Goal: Task Accomplishment & Management: Manage account settings

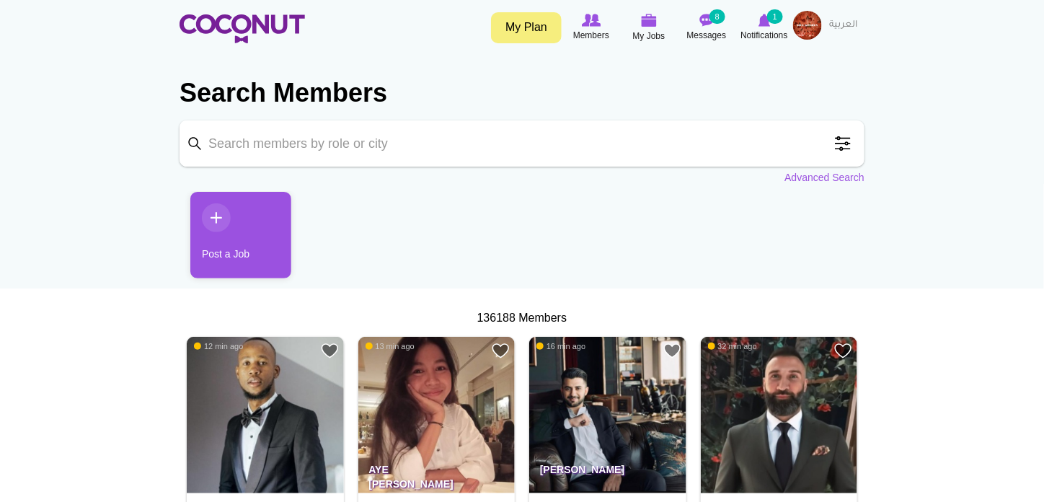
click at [817, 16] on img at bounding box center [807, 25] width 29 height 29
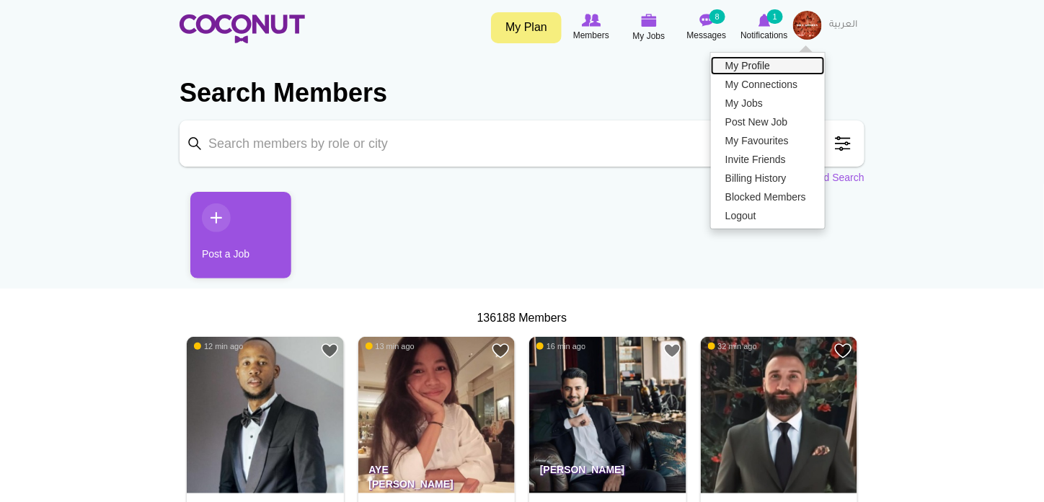
click at [759, 58] on link "My Profile" at bounding box center [768, 65] width 114 height 19
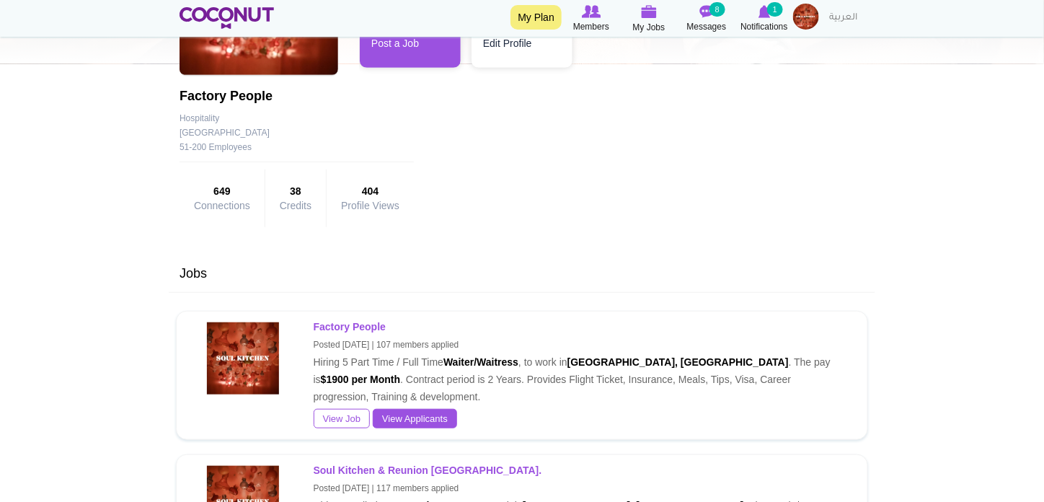
scroll to position [329, 0]
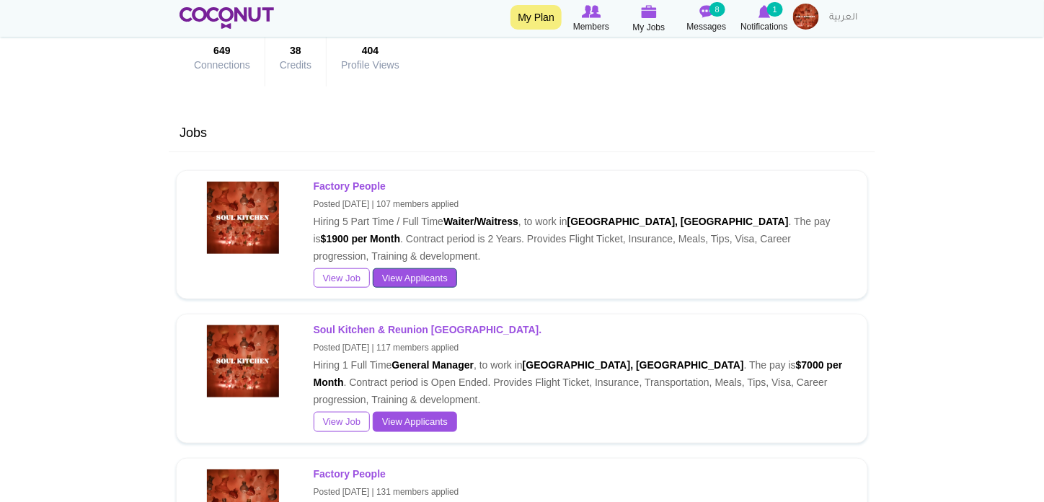
click at [437, 272] on link "View Applicants" at bounding box center [415, 278] width 84 height 20
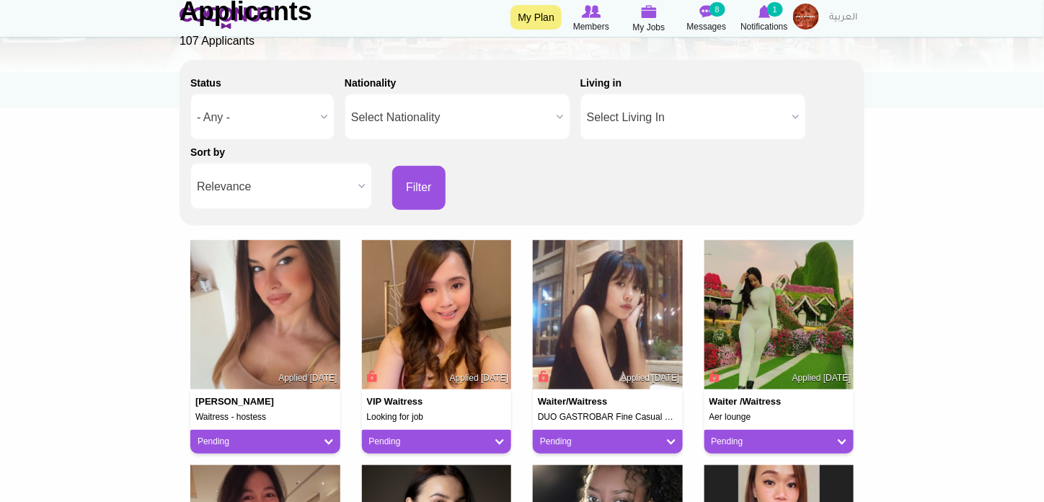
scroll to position [182, 0]
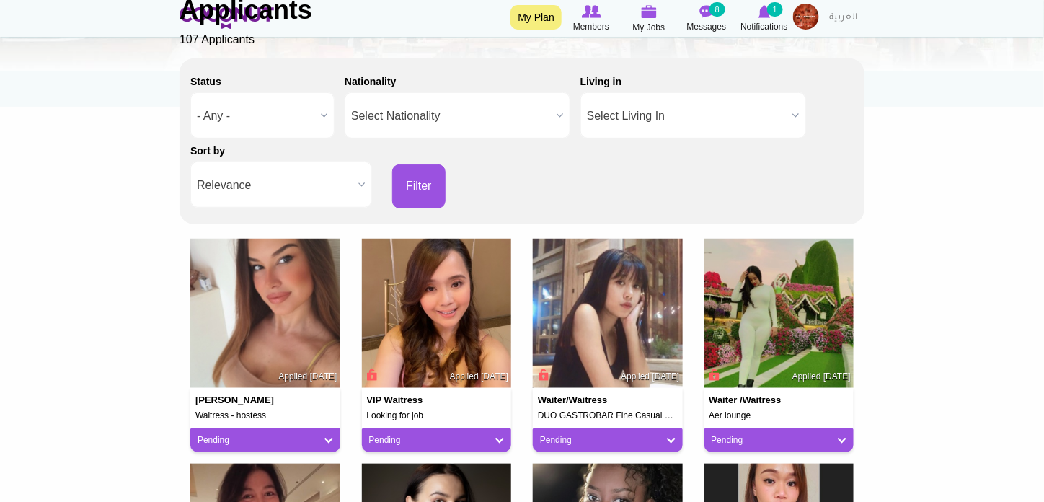
click at [360, 179] on b at bounding box center [361, 184] width 19 height 45
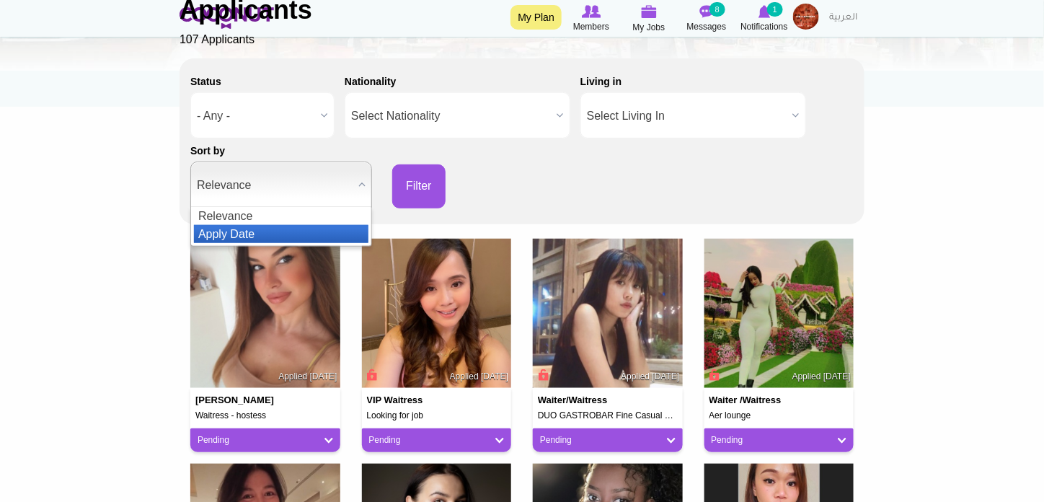
click at [290, 232] on li "Apply Date" at bounding box center [281, 234] width 174 height 18
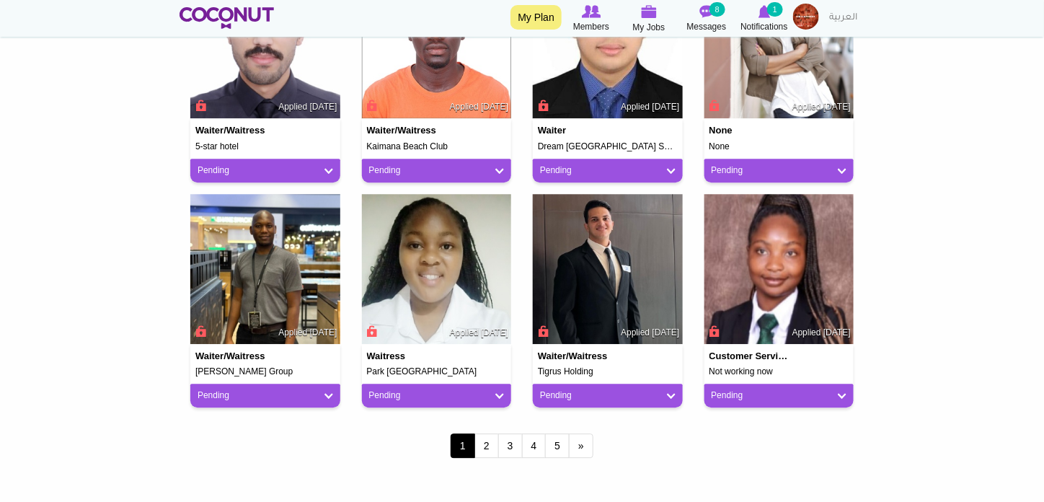
scroll to position [1129, 0]
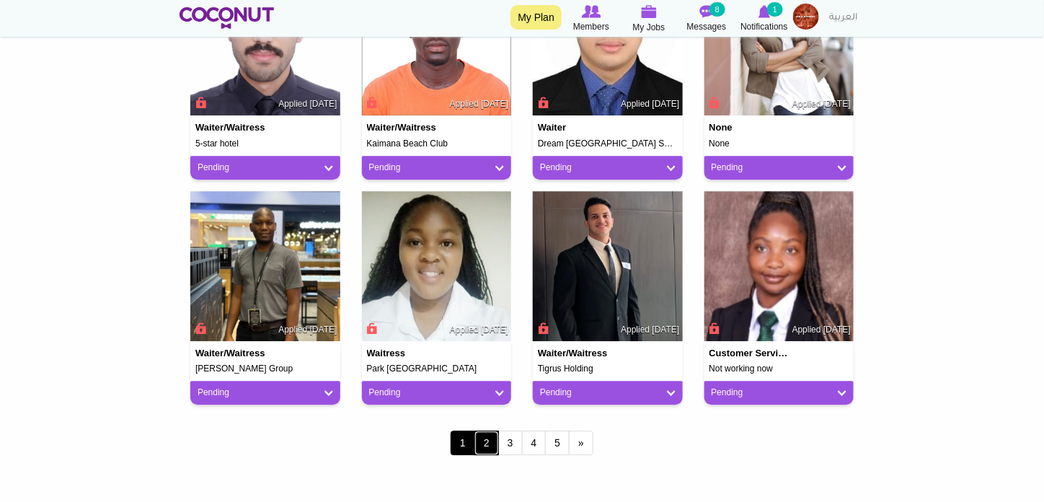
click at [485, 435] on link "2" at bounding box center [486, 442] width 25 height 25
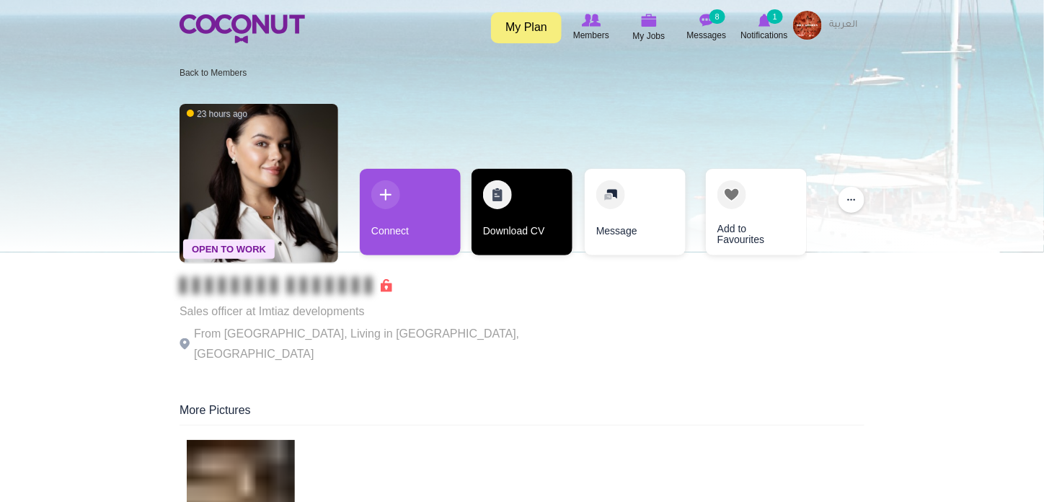
click at [519, 218] on link "Download CV" at bounding box center [521, 212] width 101 height 86
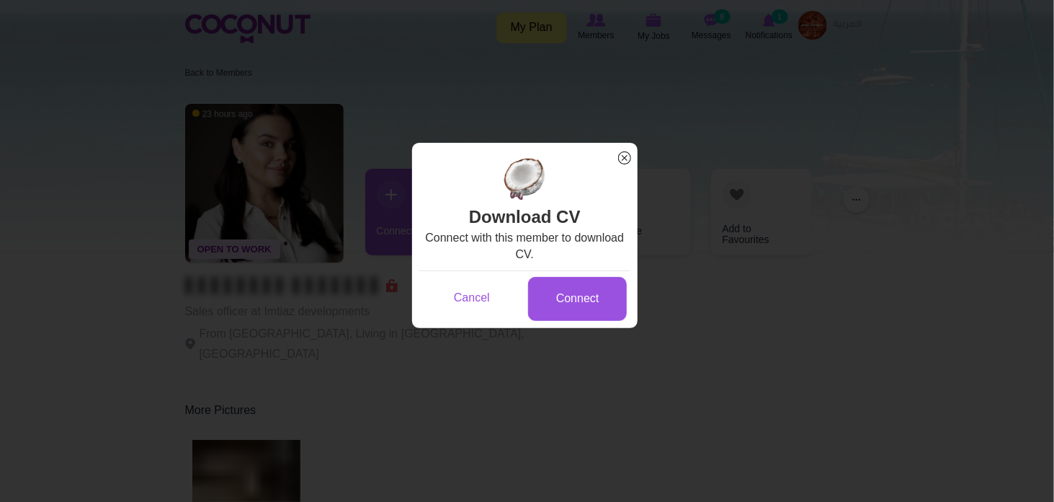
click at [631, 159] on span "x" at bounding box center [625, 157] width 19 height 19
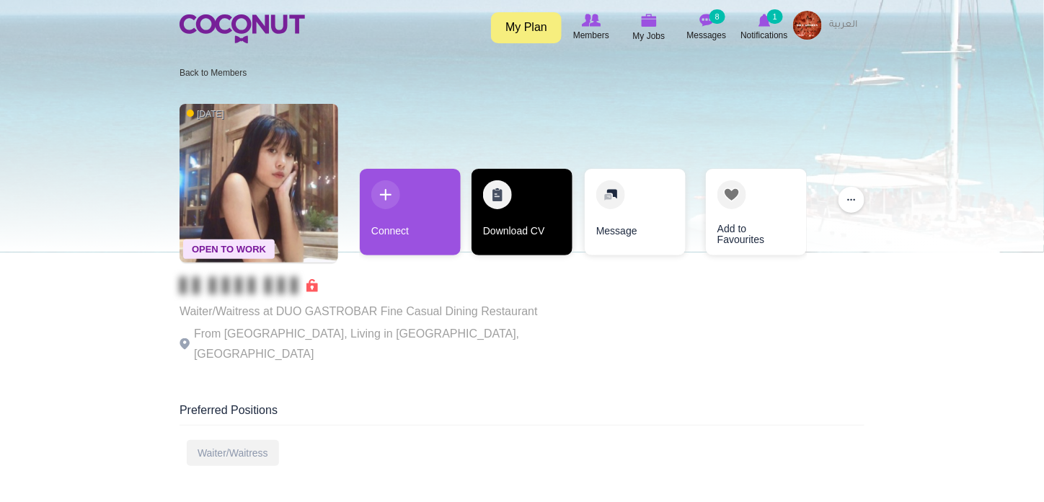
click at [534, 204] on link "Download CV" at bounding box center [521, 212] width 101 height 86
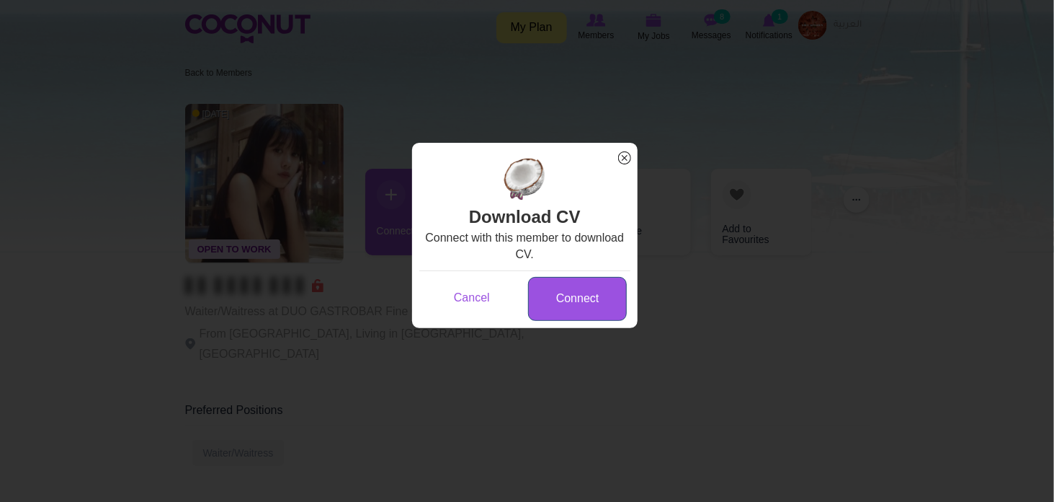
click at [548, 292] on link "Connect" at bounding box center [577, 299] width 99 height 44
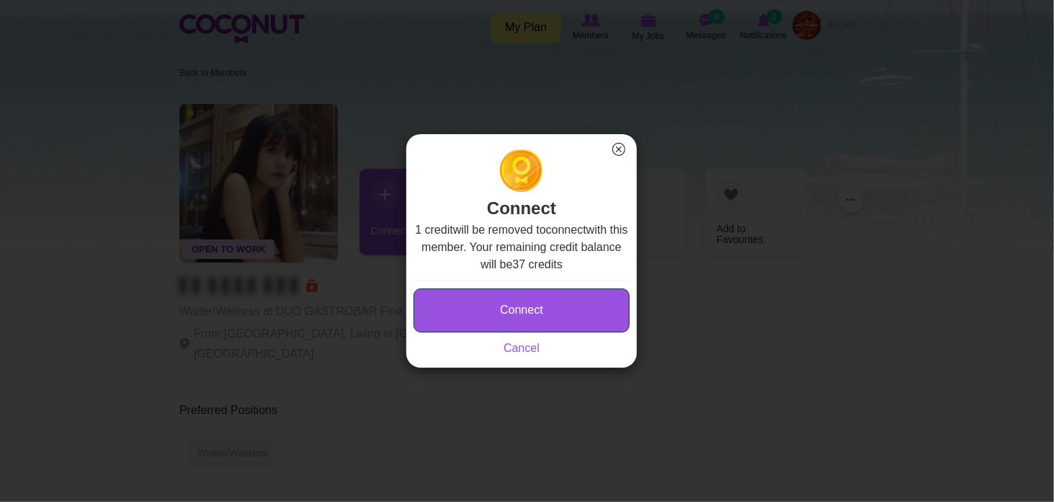
click at [548, 292] on button "Connect" at bounding box center [522, 310] width 216 height 44
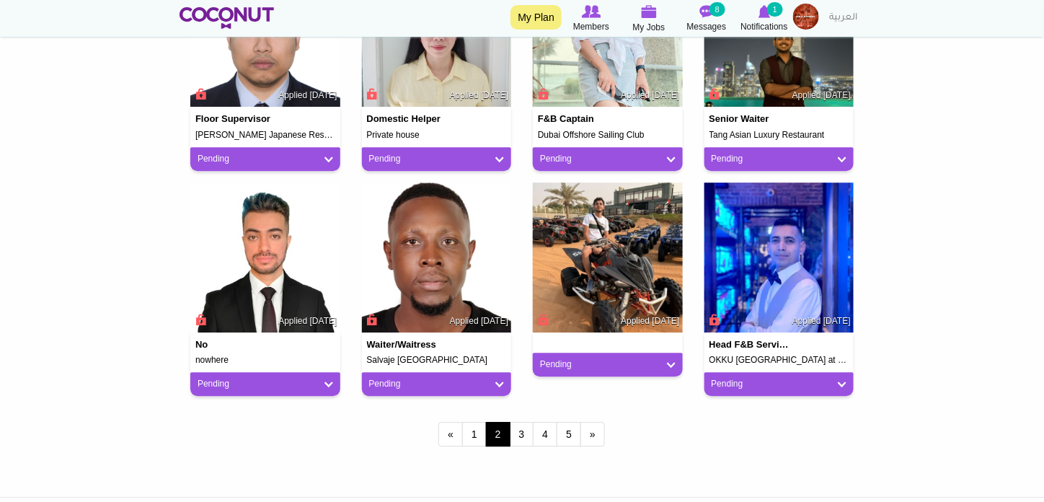
scroll to position [1145, 0]
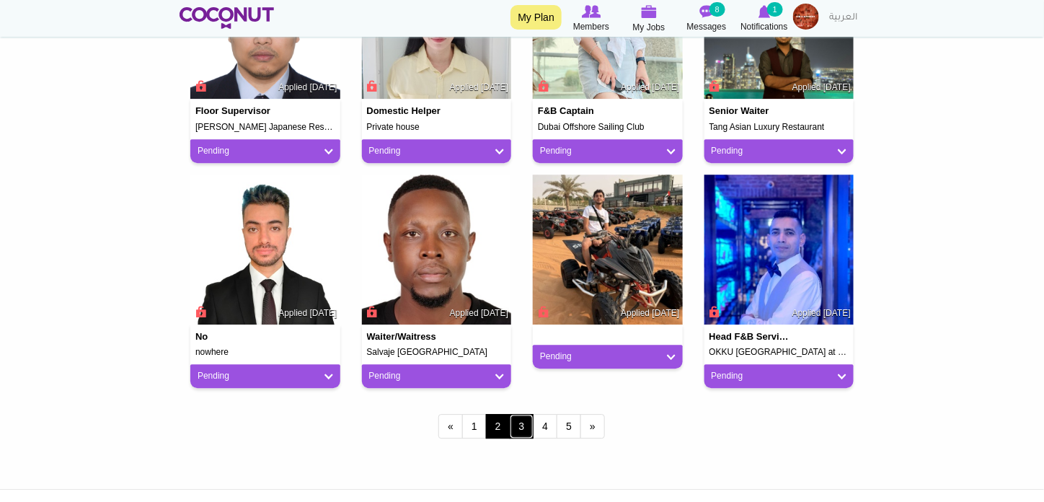
click at [516, 427] on link "3" at bounding box center [522, 426] width 25 height 25
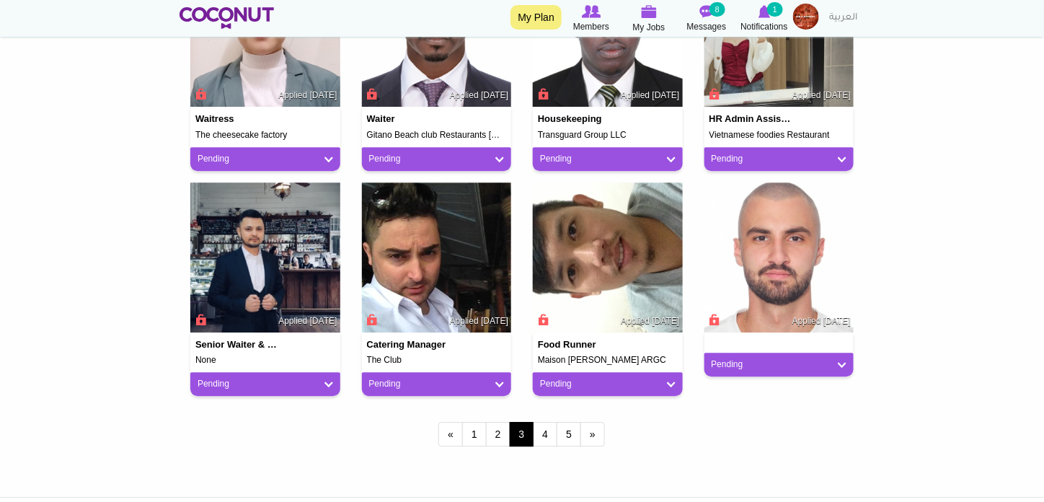
scroll to position [1137, 0]
click at [543, 434] on link "4" at bounding box center [545, 434] width 25 height 25
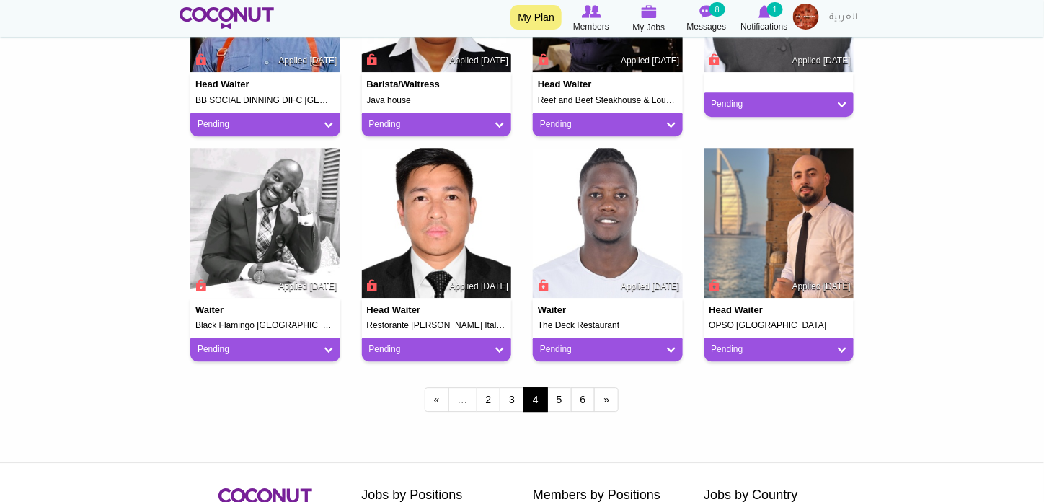
scroll to position [1174, 0]
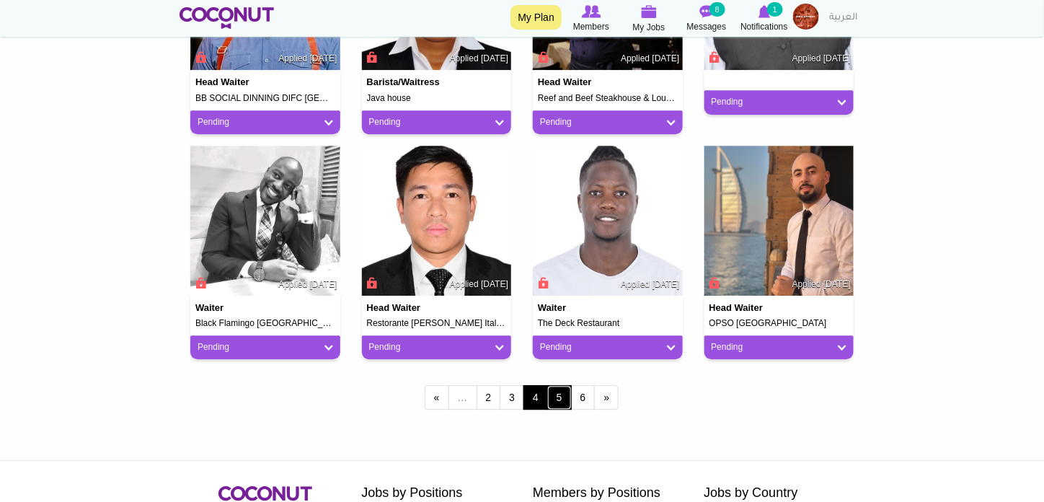
click at [562, 401] on link "5" at bounding box center [559, 397] width 25 height 25
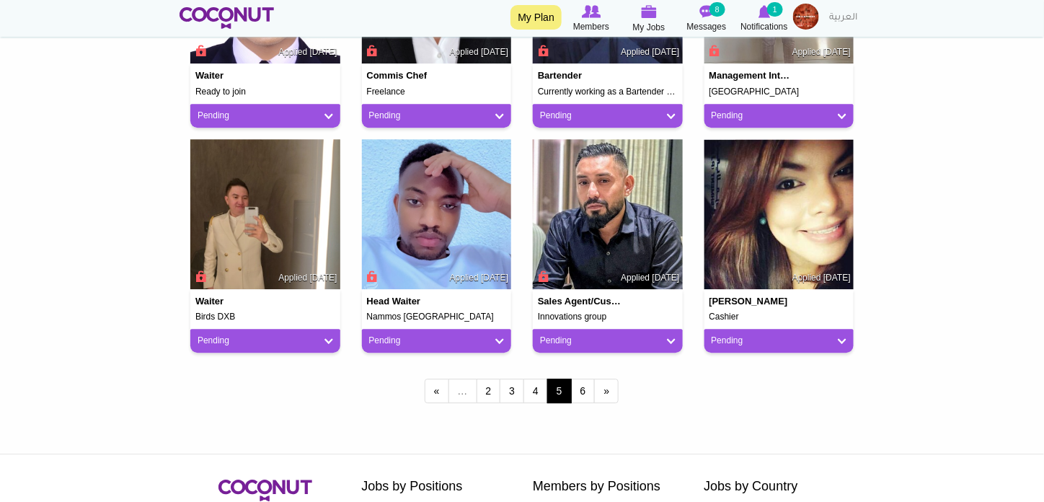
scroll to position [1182, 0]
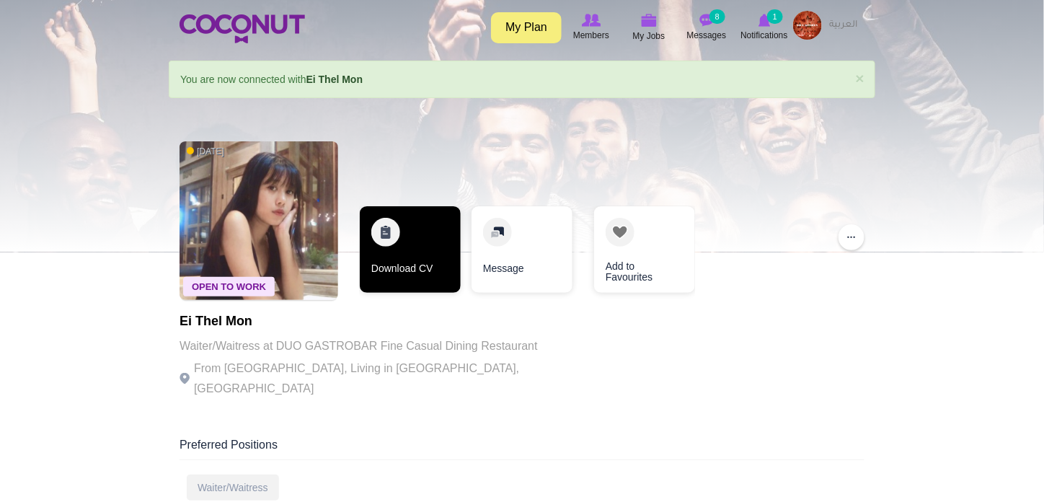
click at [418, 246] on link "Download CV" at bounding box center [410, 249] width 101 height 86
